Goal: Information Seeking & Learning: Understand process/instructions

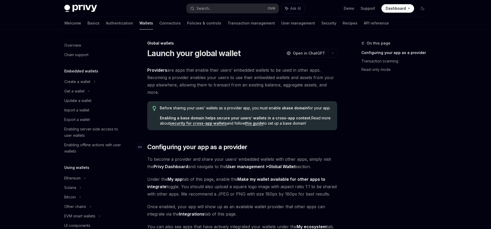
scroll to position [277, 0]
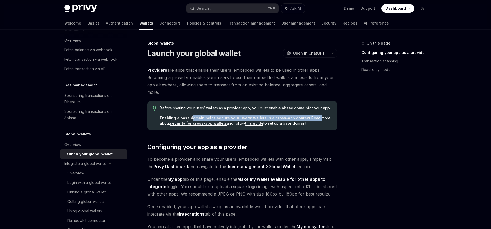
drag, startPoint x: 312, startPoint y: 120, endPoint x: 191, endPoint y: 114, distance: 121.3
click at [191, 114] on div "Before sharing your uses’ wallets as a provider app, you must enable a base dom…" at bounding box center [246, 115] width 172 height 21
click at [307, 120] on span "Enabling a base domain helps secure your users’ wallets in a cross-app context.…" at bounding box center [246, 120] width 172 height 11
drag, startPoint x: 314, startPoint y: 124, endPoint x: 167, endPoint y: 120, distance: 147.4
click at [157, 117] on div "Before sharing your uses’ wallets as a provider app, you must enable a base dom…" at bounding box center [242, 115] width 190 height 29
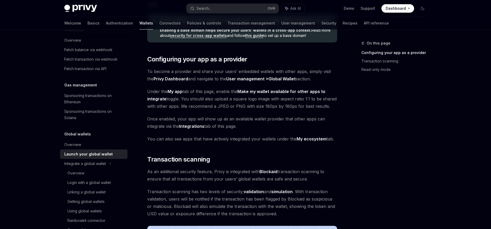
click at [203, 80] on span "To become a provider and share your users’ embedded wallets with other apps, si…" at bounding box center [242, 75] width 190 height 15
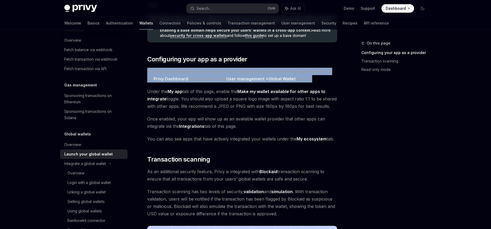
click at [203, 80] on span "To become a provider and share your users’ embedded wallets with other apps, si…" at bounding box center [242, 75] width 190 height 15
click at [200, 82] on div at bounding box center [200, 82] width 0 height 0
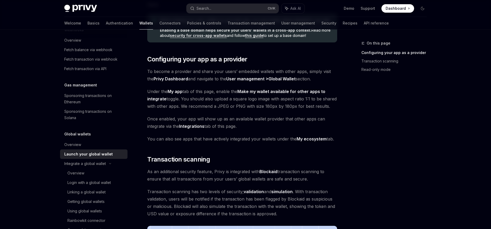
click at [197, 96] on span "Under the My app tab of this page, enable the Make my wallet available for othe…" at bounding box center [242, 99] width 190 height 22
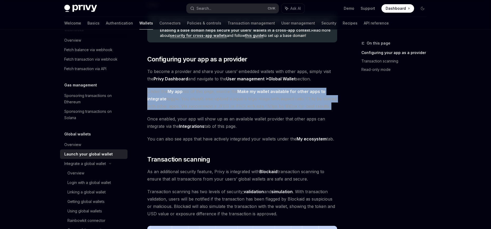
click at [197, 96] on span "Under the My app tab of this page, enable the Make my wallet available for othe…" at bounding box center [242, 99] width 190 height 22
click at [198, 100] on span "Under the My app tab of this page, enable the Make my wallet available for othe…" at bounding box center [242, 99] width 190 height 22
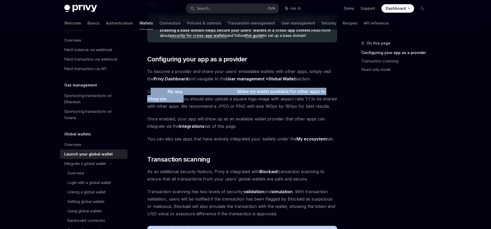
drag, startPoint x: 181, startPoint y: 100, endPoint x: 149, endPoint y: 91, distance: 33.2
click at [149, 91] on span "Under the My app tab of this page, enable the Make my wallet available for othe…" at bounding box center [242, 99] width 190 height 22
drag, startPoint x: 147, startPoint y: 91, endPoint x: 179, endPoint y: 98, distance: 32.9
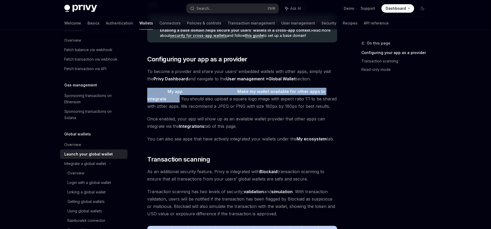
click at [175, 102] on div at bounding box center [175, 102] width 0 height 0
click at [193, 95] on span "Under the My app tab of this page, enable the Make my wallet available for othe…" at bounding box center [242, 99] width 190 height 22
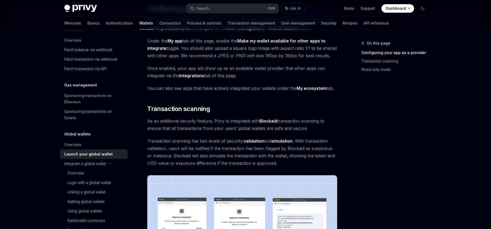
scroll to position [176, 0]
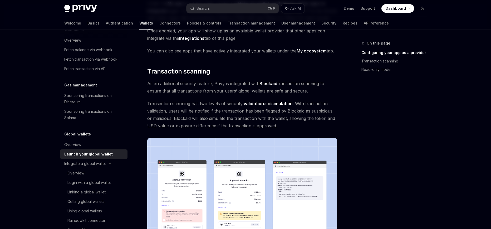
click at [179, 88] on span "As an additional security feature, Privy is integrated with Blockaid transactio…" at bounding box center [242, 87] width 190 height 15
click at [166, 89] on span "As an additional security feature, Privy is integrated with Blockaid transactio…" at bounding box center [242, 87] width 190 height 15
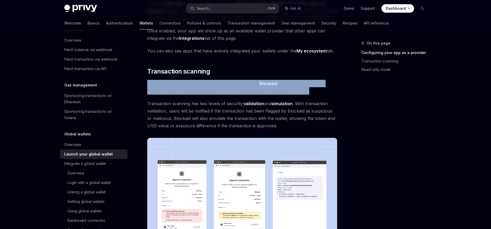
click at [164, 84] on span "As an additional security feature, Privy is integrated with Blockaid transactio…" at bounding box center [242, 87] width 190 height 15
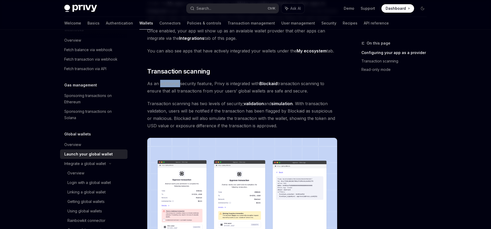
click at [164, 84] on span "As an additional security feature, Privy is integrated with Blockaid transactio…" at bounding box center [242, 87] width 190 height 15
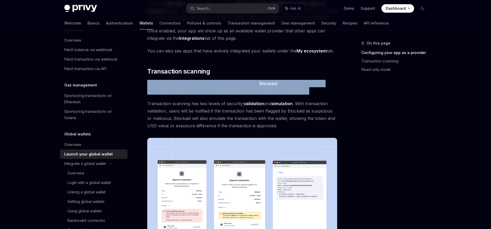
click at [164, 84] on span "As an additional security feature, Privy is integrated with Blockaid transactio…" at bounding box center [242, 87] width 190 height 15
click at [161, 74] on div at bounding box center [161, 74] width 0 height 0
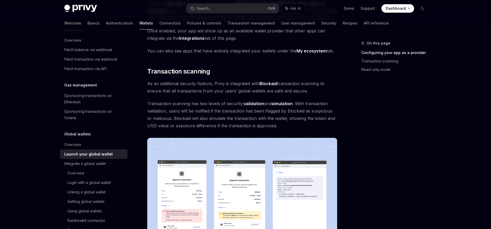
click at [340, 115] on div "On this page Configuring your app as a provider Transaction scanning Read-only …" at bounding box center [245, 176] width 371 height 644
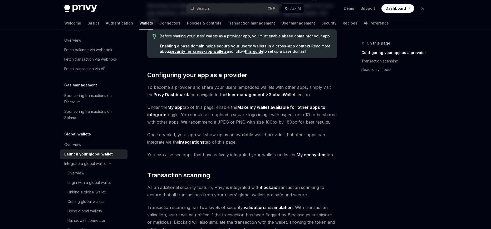
scroll to position [0, 0]
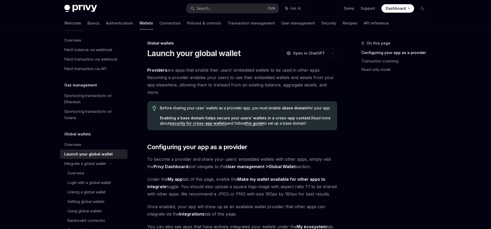
type textarea "*"
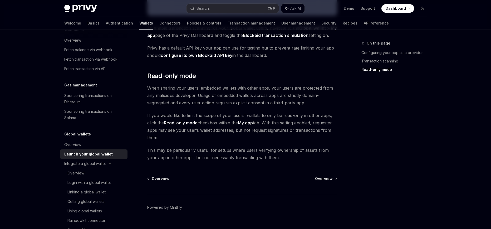
scroll to position [439, 0]
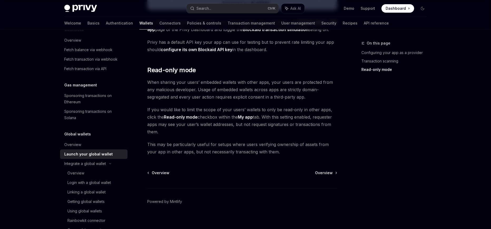
click at [303, 95] on span "When sharing your users’ embedded wallets with other apps, your users are prote…" at bounding box center [242, 90] width 190 height 22
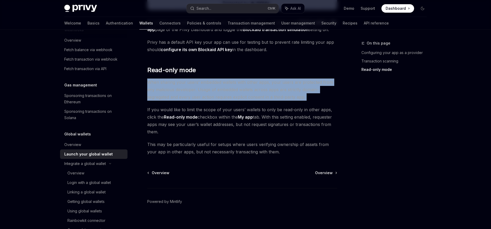
click at [303, 95] on span "When sharing your users’ embedded wallets with other apps, your users are prote…" at bounding box center [242, 90] width 190 height 22
click at [267, 94] on span "When sharing your users’ embedded wallets with other apps, your users are prote…" at bounding box center [242, 90] width 190 height 22
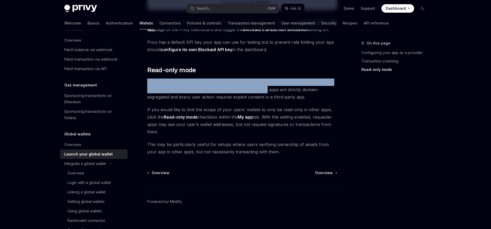
drag, startPoint x: 268, startPoint y: 91, endPoint x: 148, endPoint y: 79, distance: 119.8
click at [148, 79] on span "When sharing your users’ embedded wallets with other apps, your users are prote…" at bounding box center [242, 90] width 190 height 22
click at [145, 72] on div at bounding box center [145, 72] width 0 height 0
